Goal: Entertainment & Leisure: Consume media (video, audio)

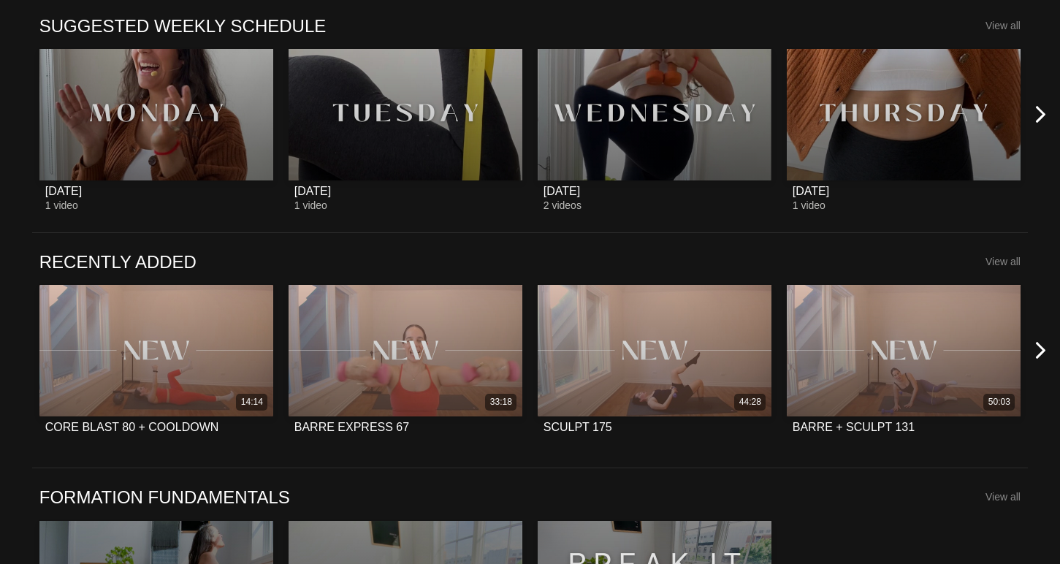
scroll to position [943, 0]
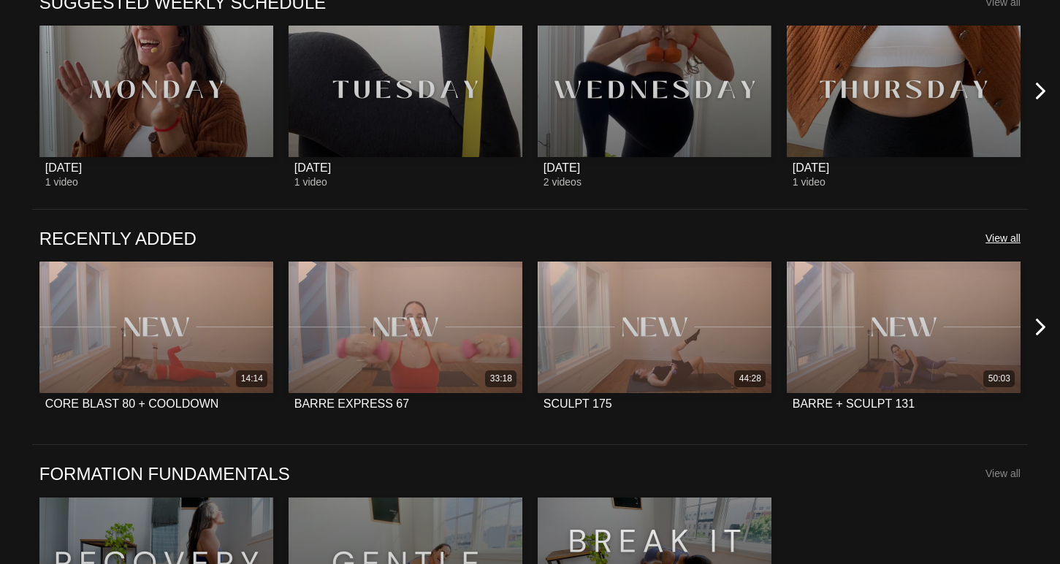
click at [1007, 241] on span "View all" at bounding box center [1003, 238] width 35 height 12
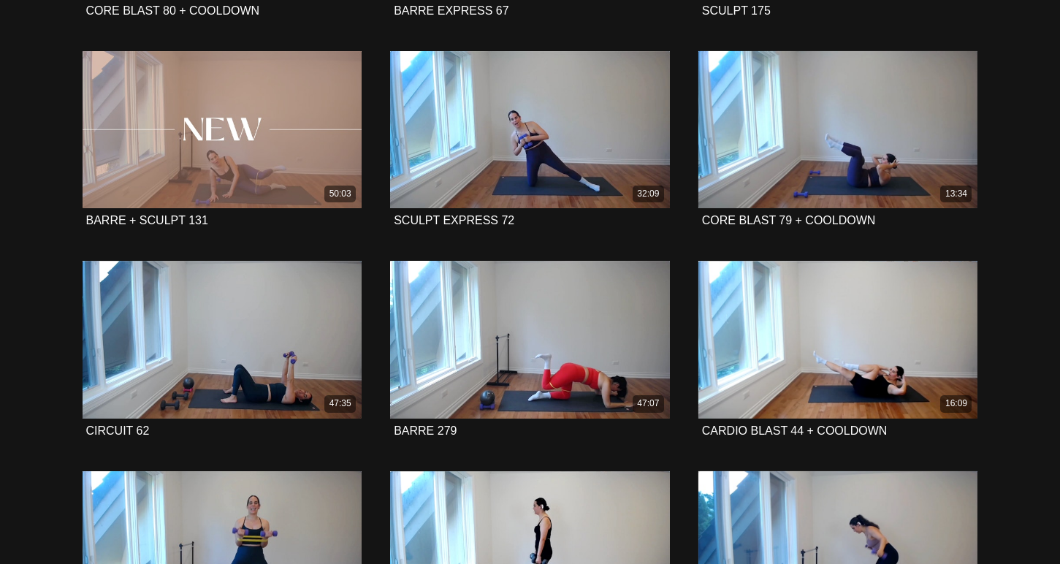
scroll to position [394, 0]
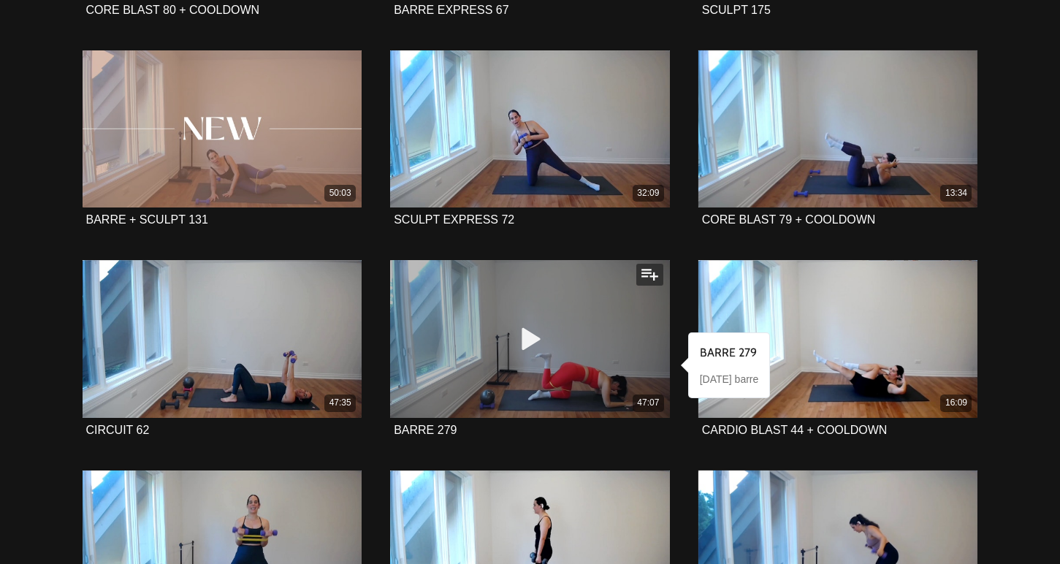
click at [551, 292] on div "47:07" at bounding box center [530, 338] width 280 height 157
